Goal: Information Seeking & Learning: Compare options

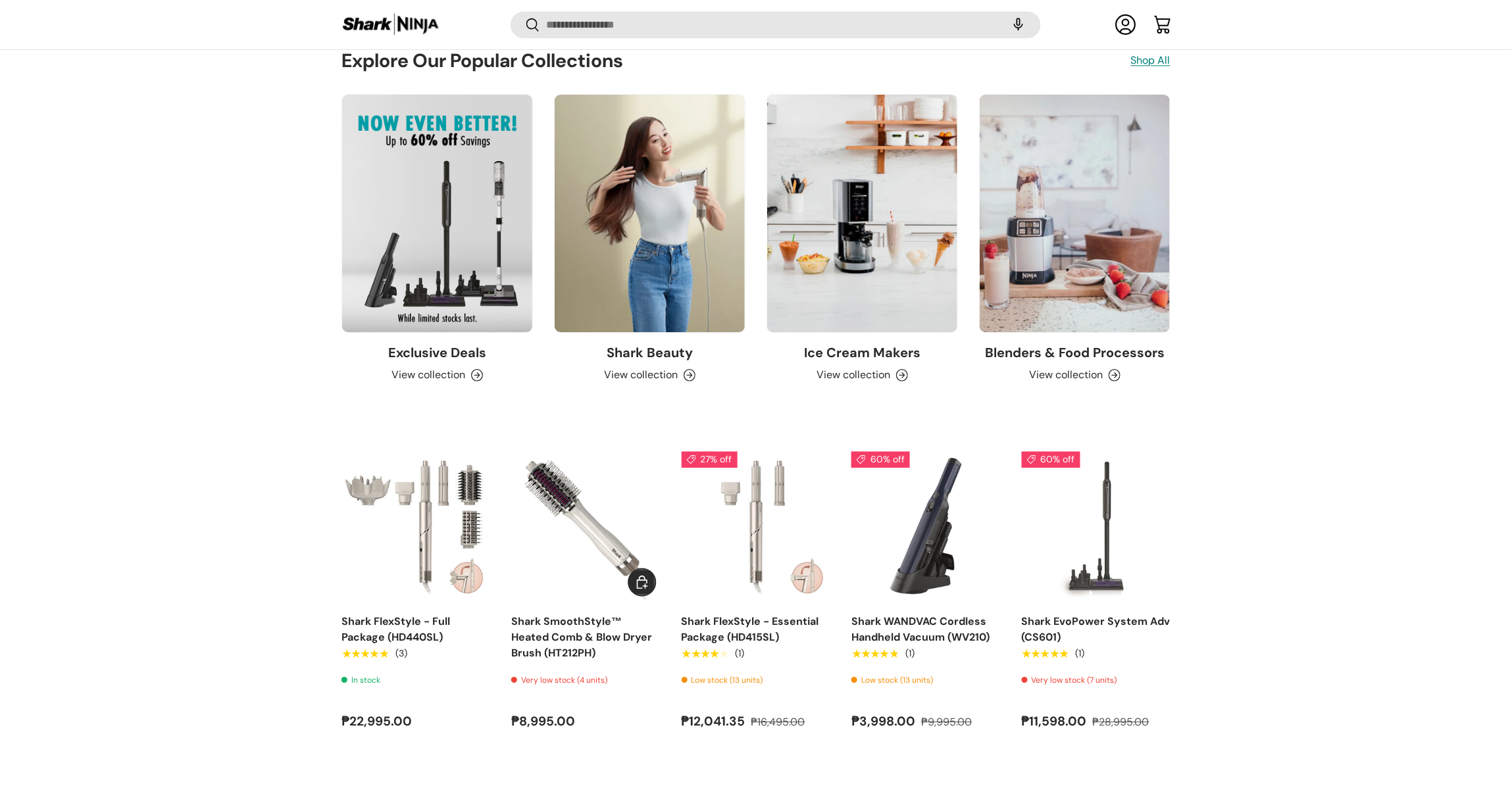
scroll to position [1373, 0]
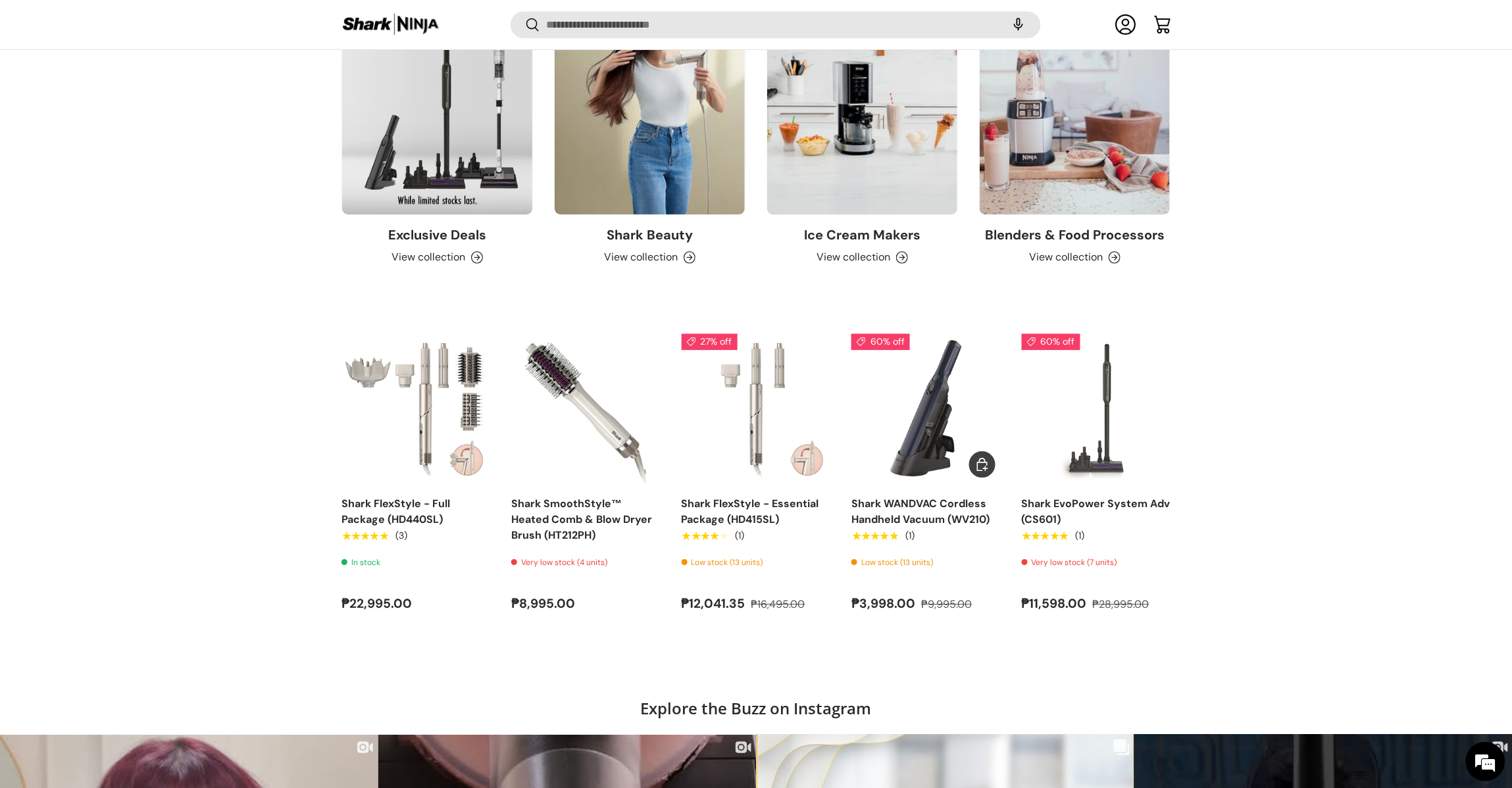
click at [910, 519] on link "Shark WANDVAC Cordless Handheld Vacuum (WV210)" at bounding box center [921, 511] width 139 height 29
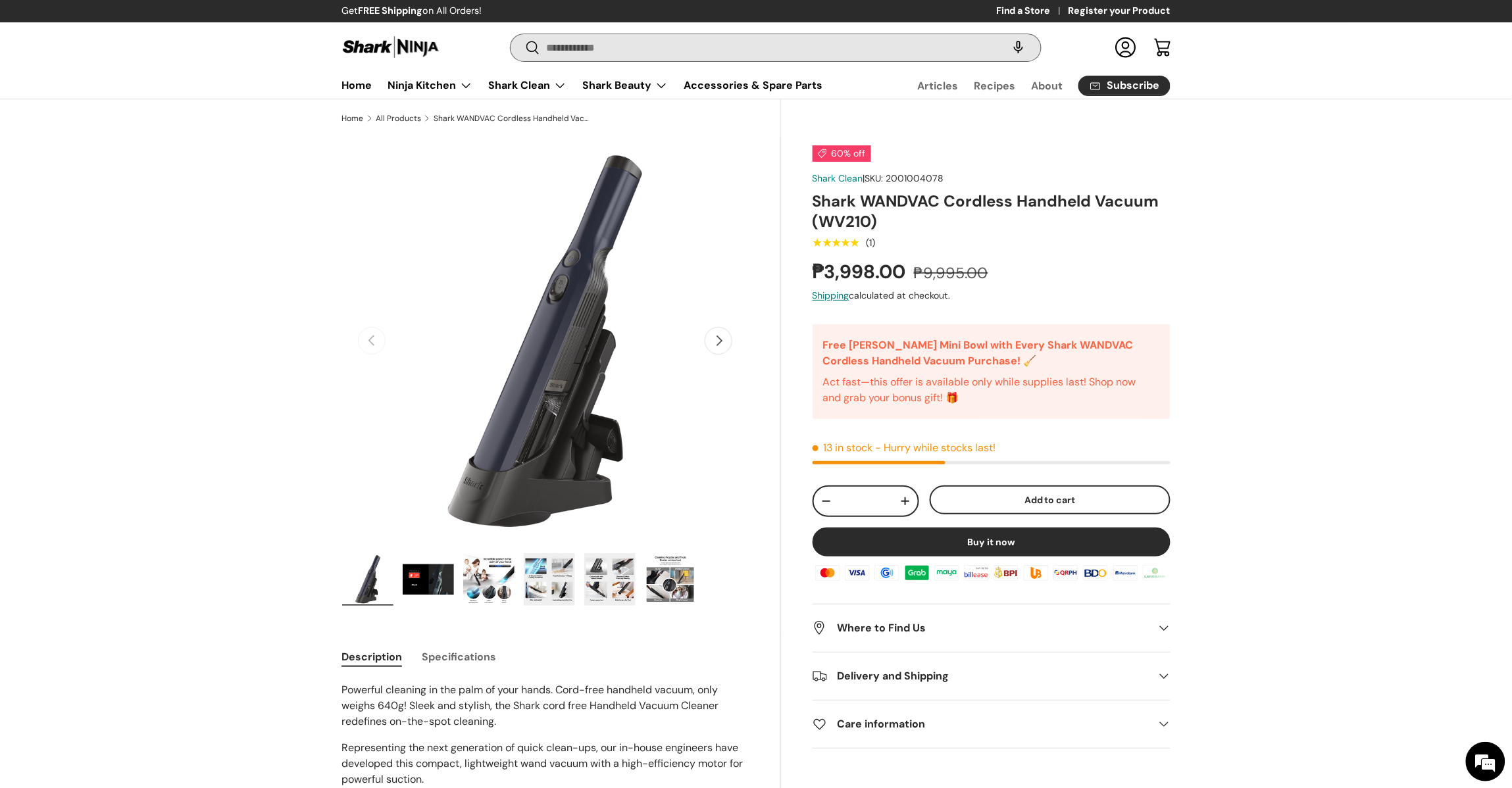
click at [730, 50] on input "Search" at bounding box center [775, 47] width 530 height 27
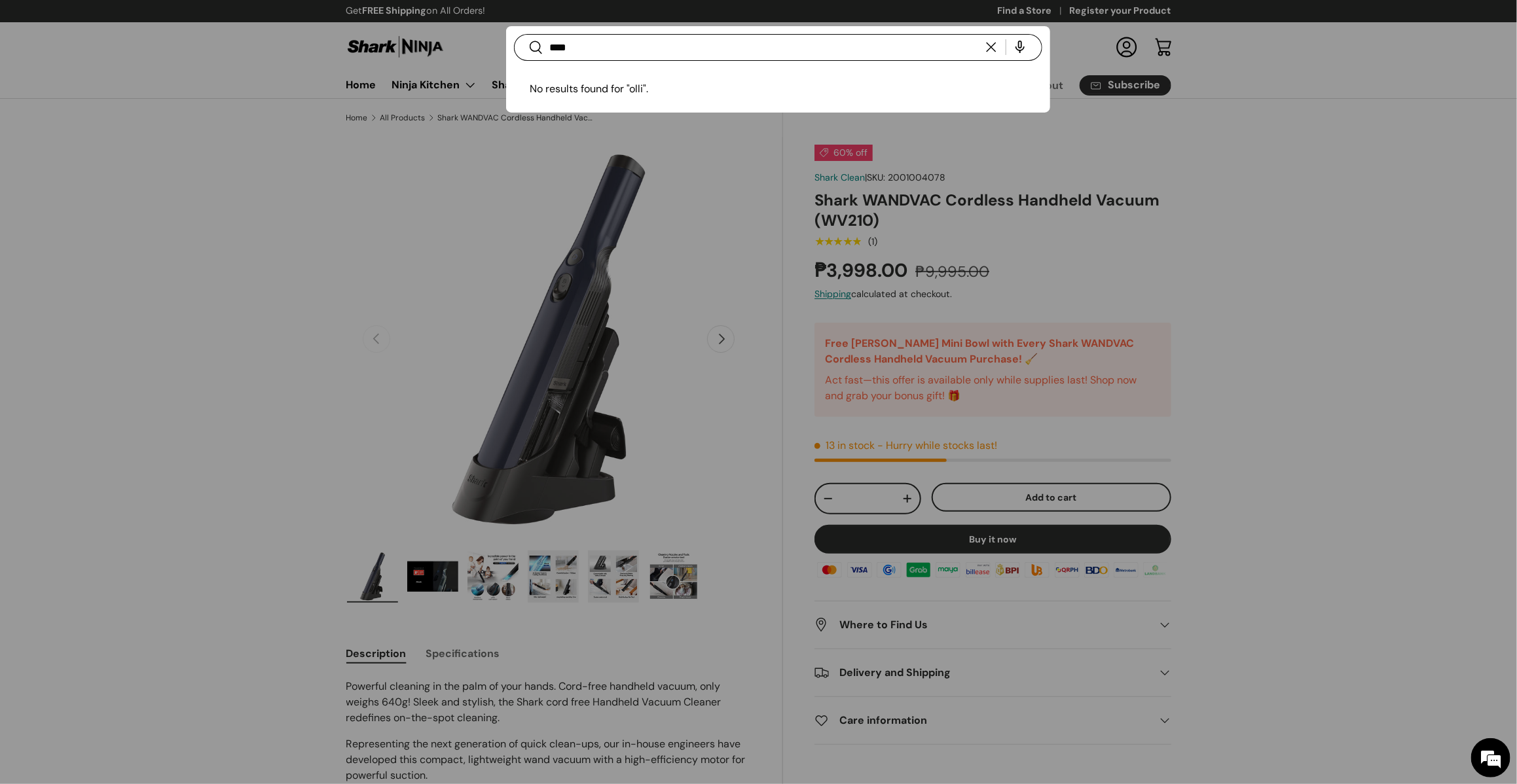
type input "****"
click at [78, 358] on div at bounding box center [758, 392] width 1517 height 784
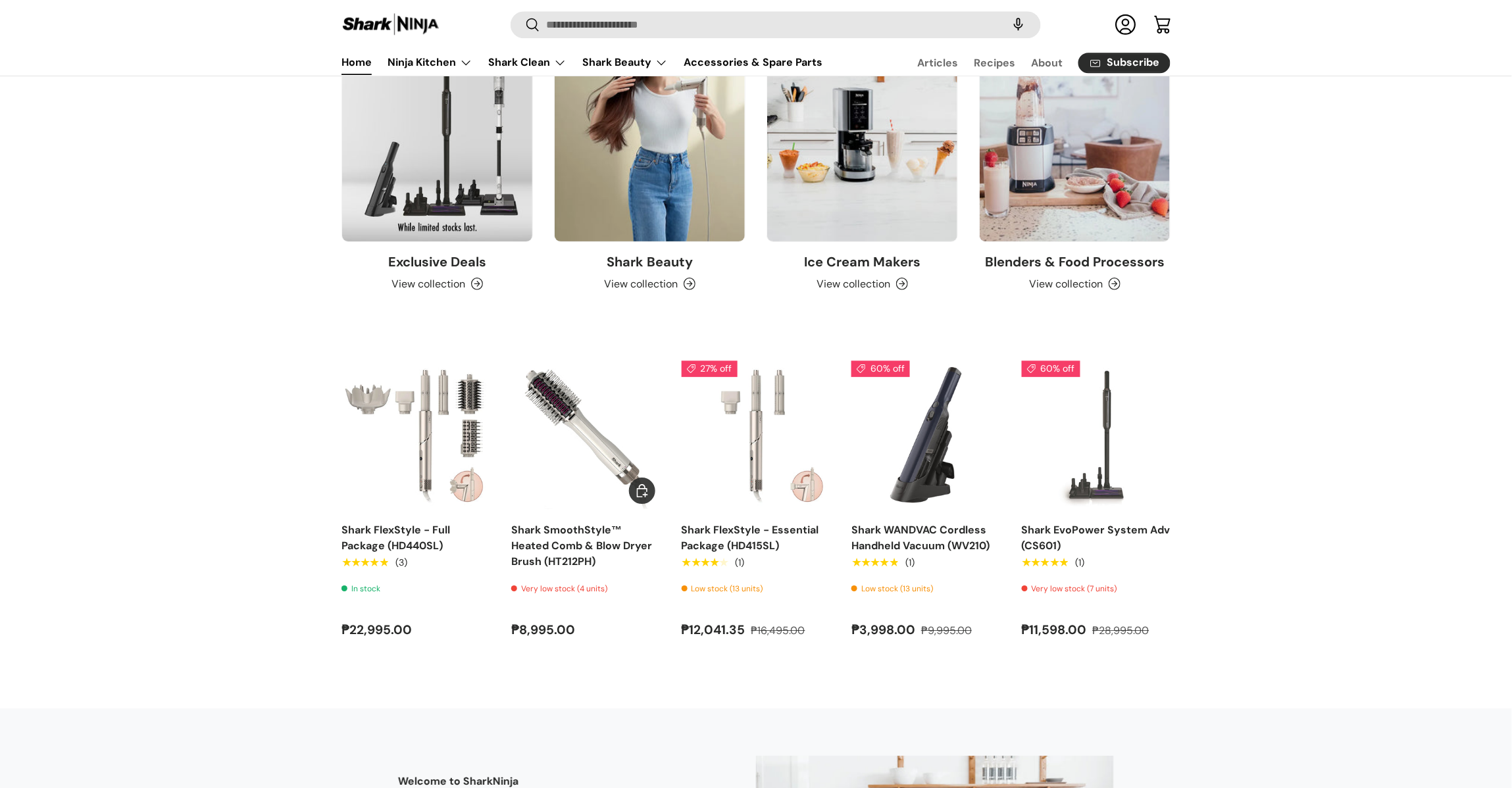
scroll to position [1373, 0]
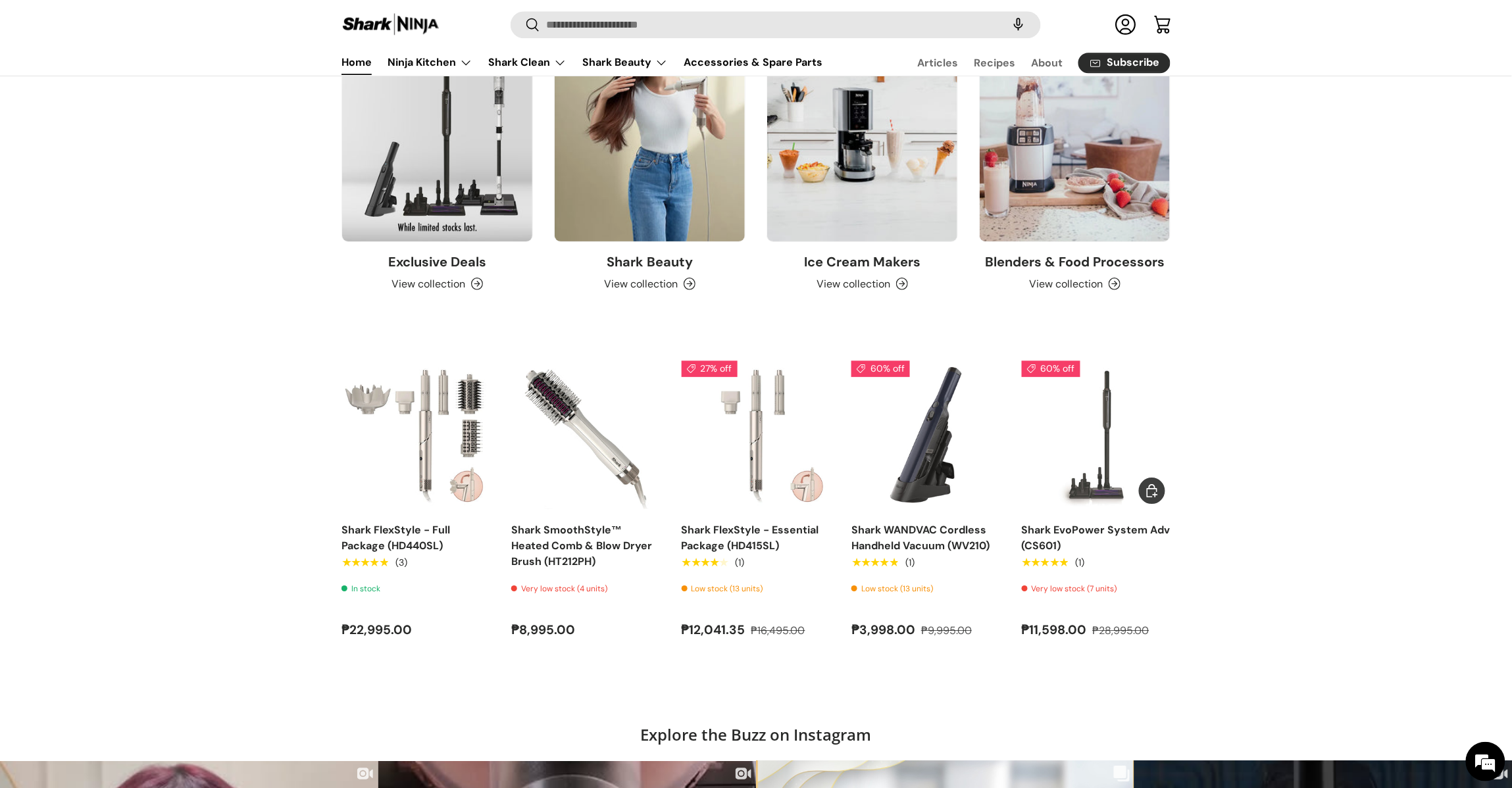
click at [1096, 469] on link "Shark EvoPower System Adv (CS601)" at bounding box center [1097, 435] width 149 height 149
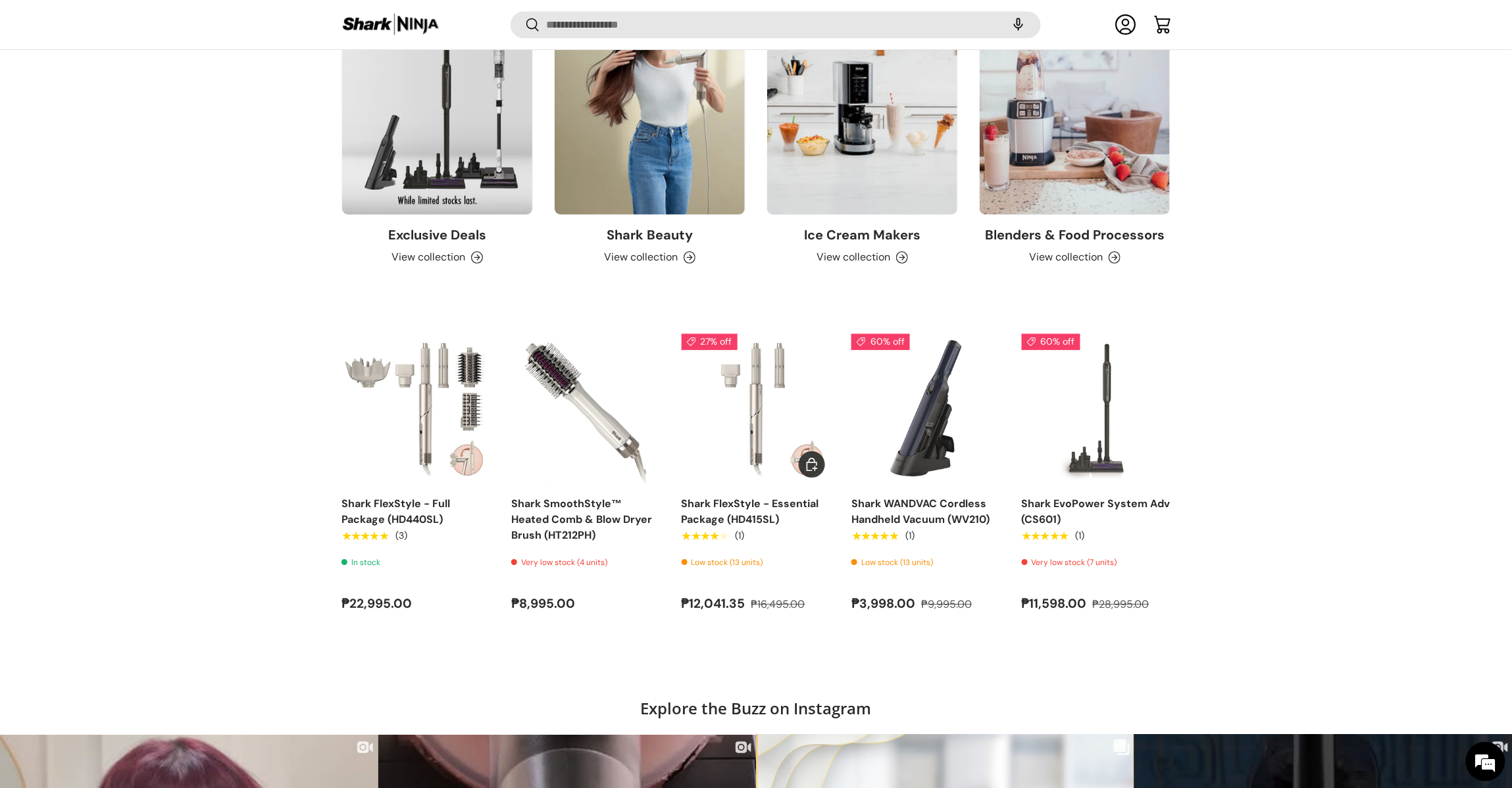
click at [712, 496] on link "Shark FlexStyle - Essential Package (HD415SL)" at bounding box center [750, 511] width 138 height 29
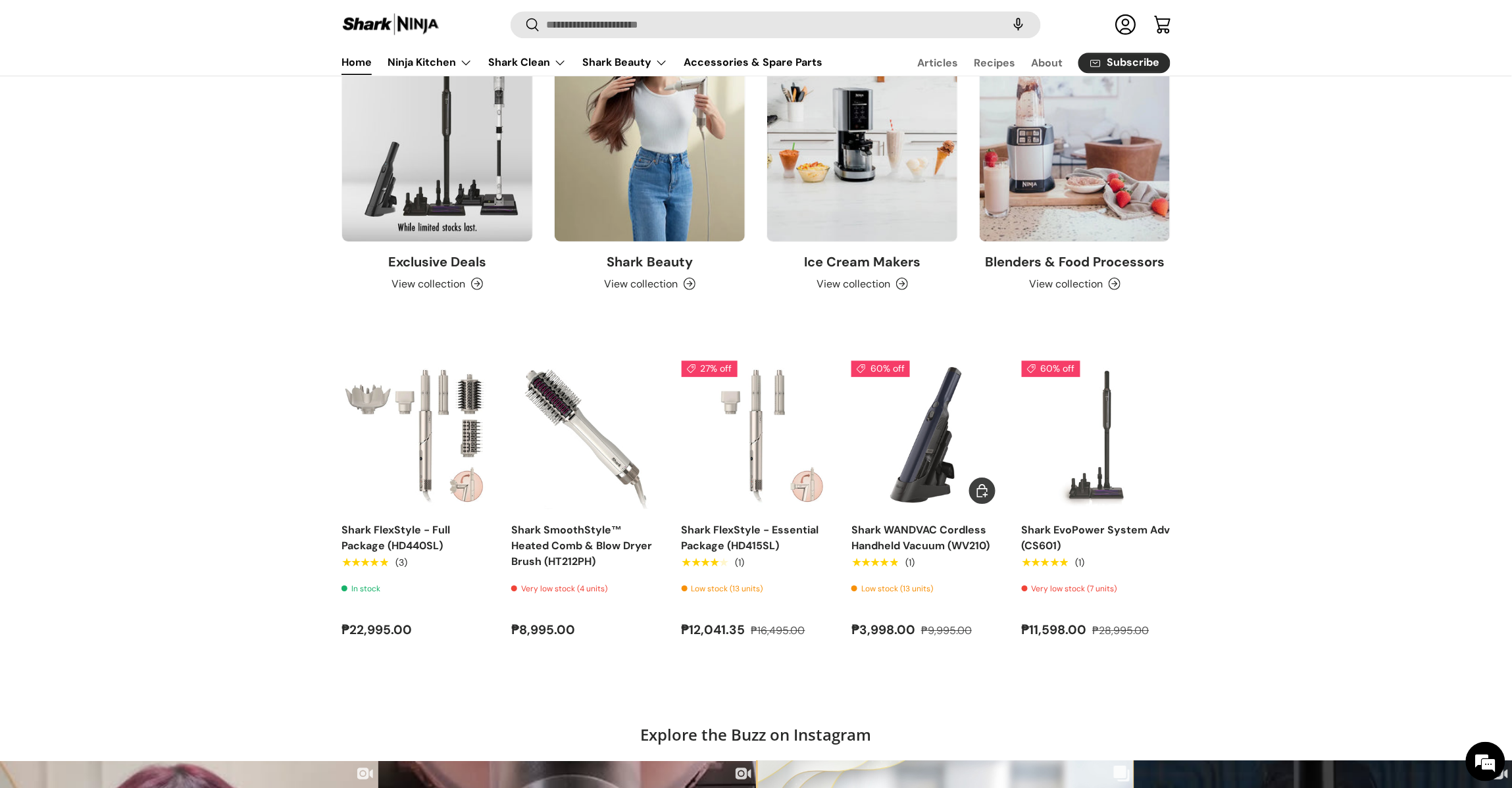
click at [930, 431] on link "Shark WANDVAC Cordless Handheld Vacuum (WV210)" at bounding box center [926, 435] width 149 height 149
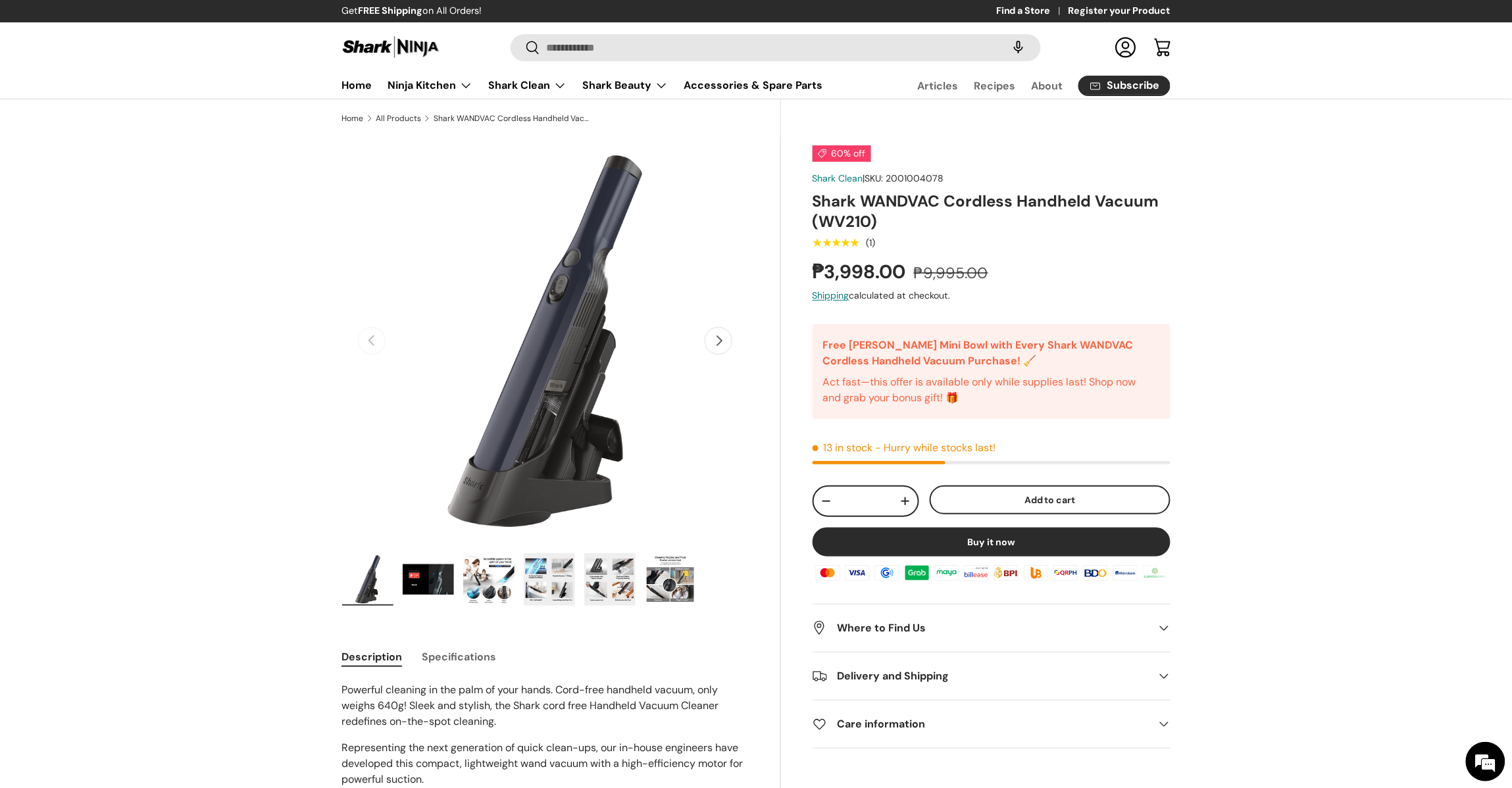
click at [910, 179] on span "2001004078" at bounding box center [915, 178] width 58 height 12
copy span "2001004078"
